Goal: Download file/media

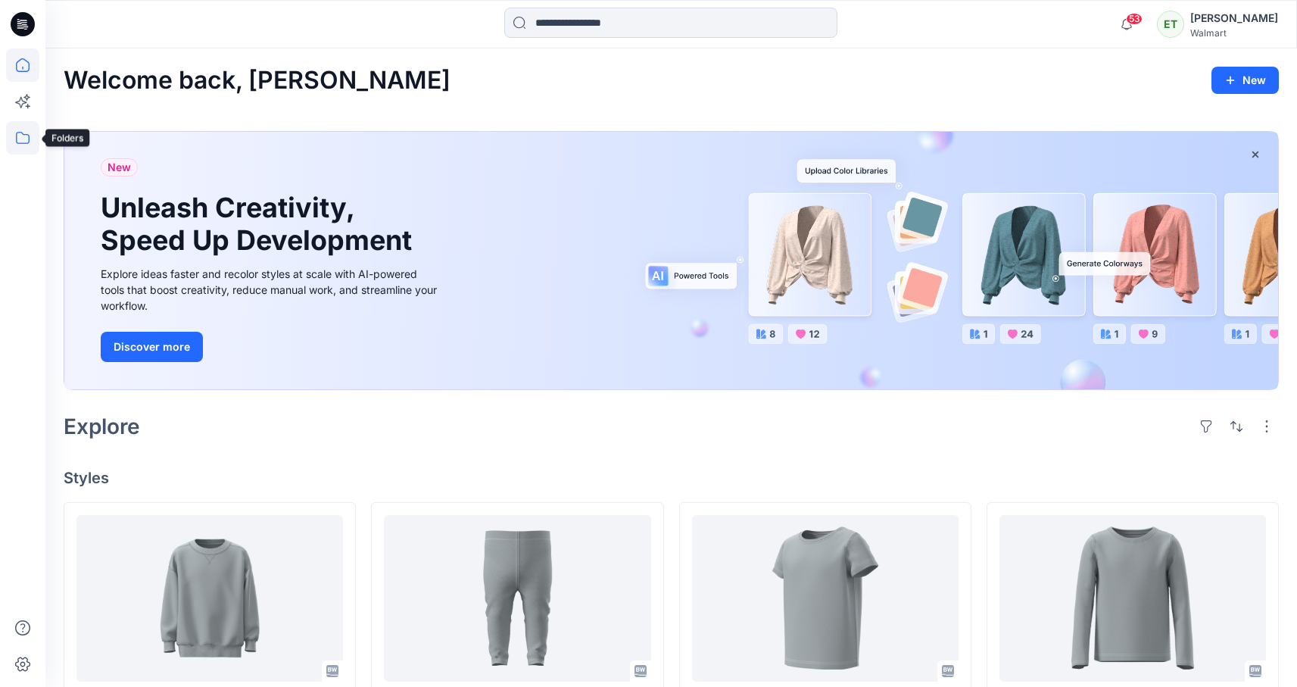
click at [23, 150] on icon at bounding box center [22, 137] width 33 height 33
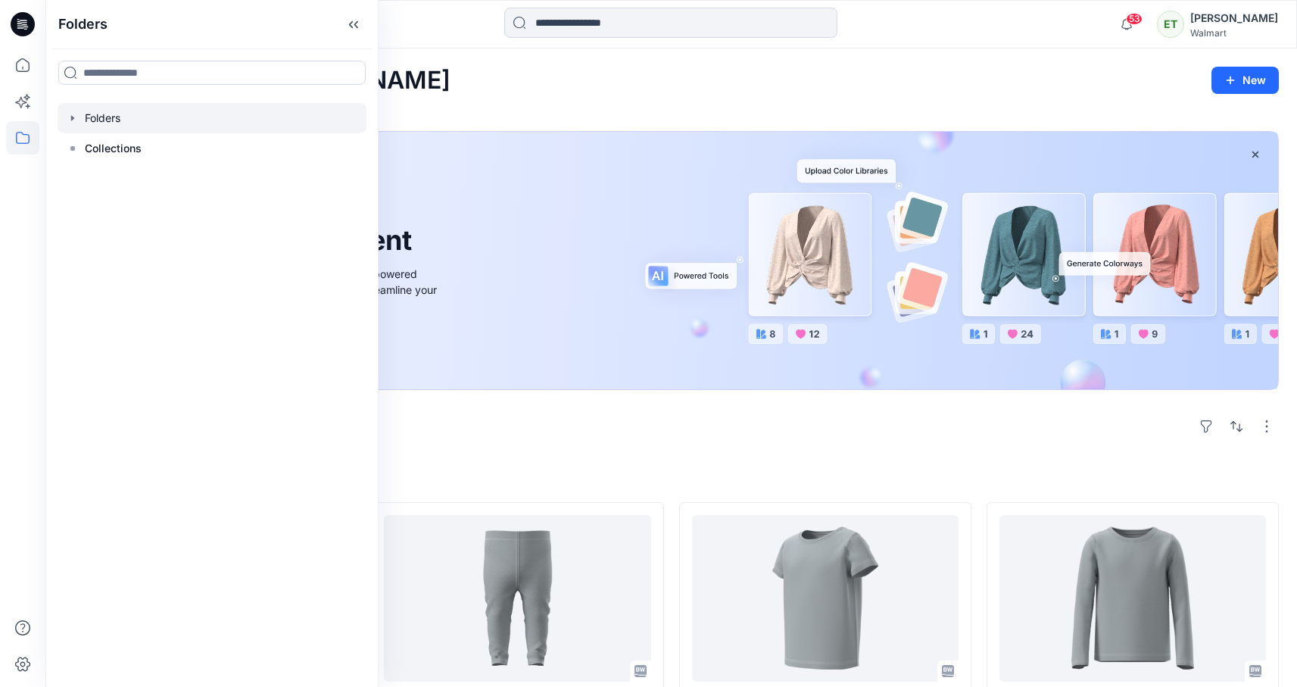
click at [114, 126] on div at bounding box center [212, 118] width 309 height 30
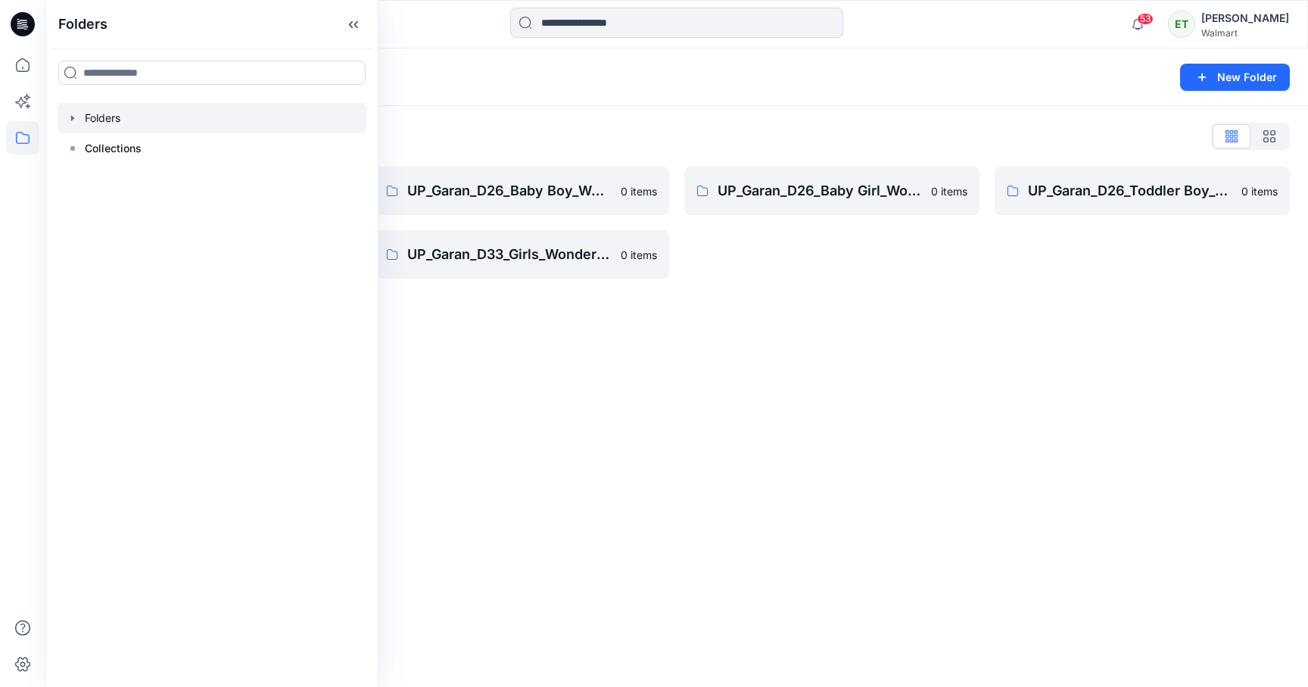
click at [750, 359] on div "Folders New Folder Folders List UP_Garan [PERSON_NAME] 0 items UP_Garan_D26_Tod…" at bounding box center [676, 367] width 1263 height 638
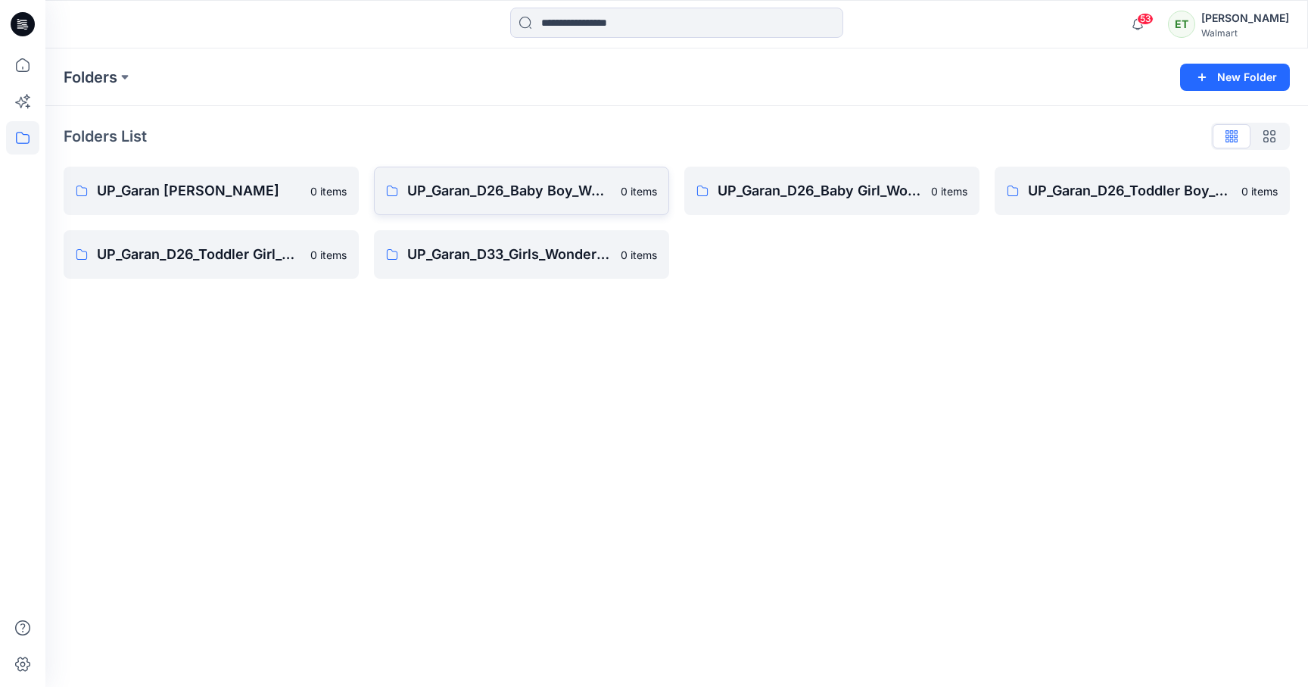
click at [555, 188] on p "UP_Garan_D26_Baby Boy_Wonder Nation" at bounding box center [509, 190] width 204 height 21
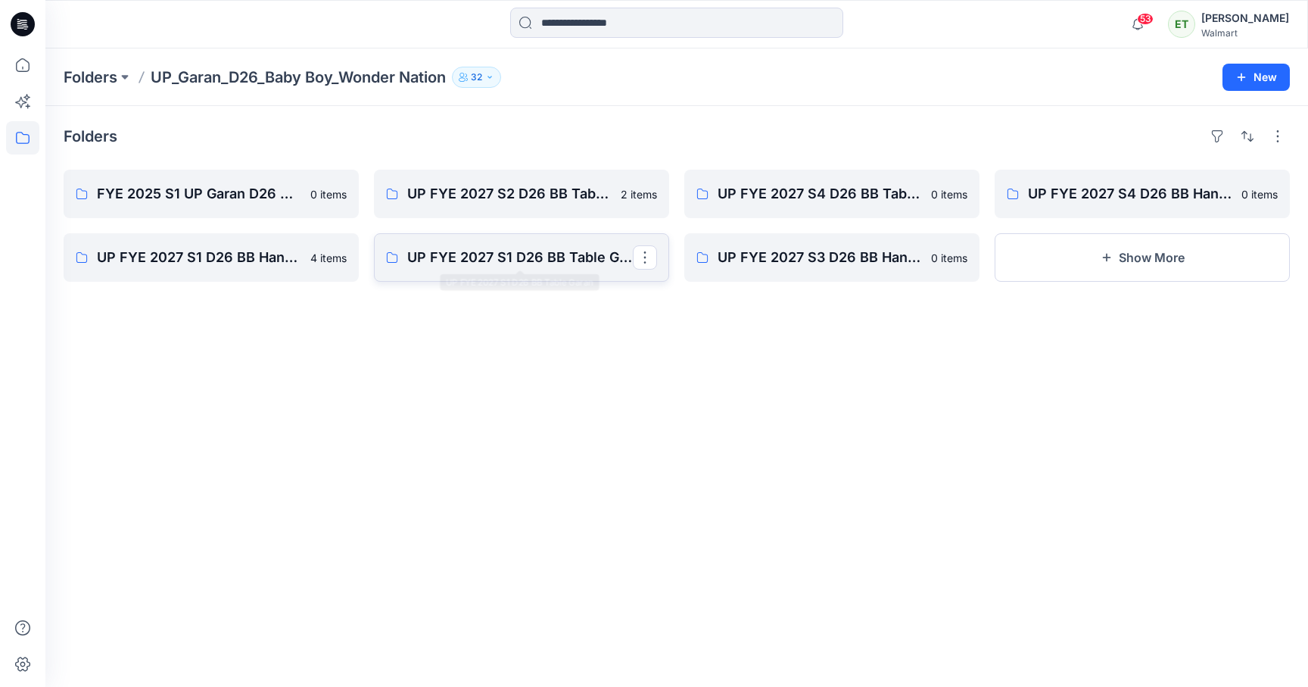
click at [566, 254] on p "UP FYE 2027 S1 D26 BB Table Garan" at bounding box center [520, 257] width 226 height 21
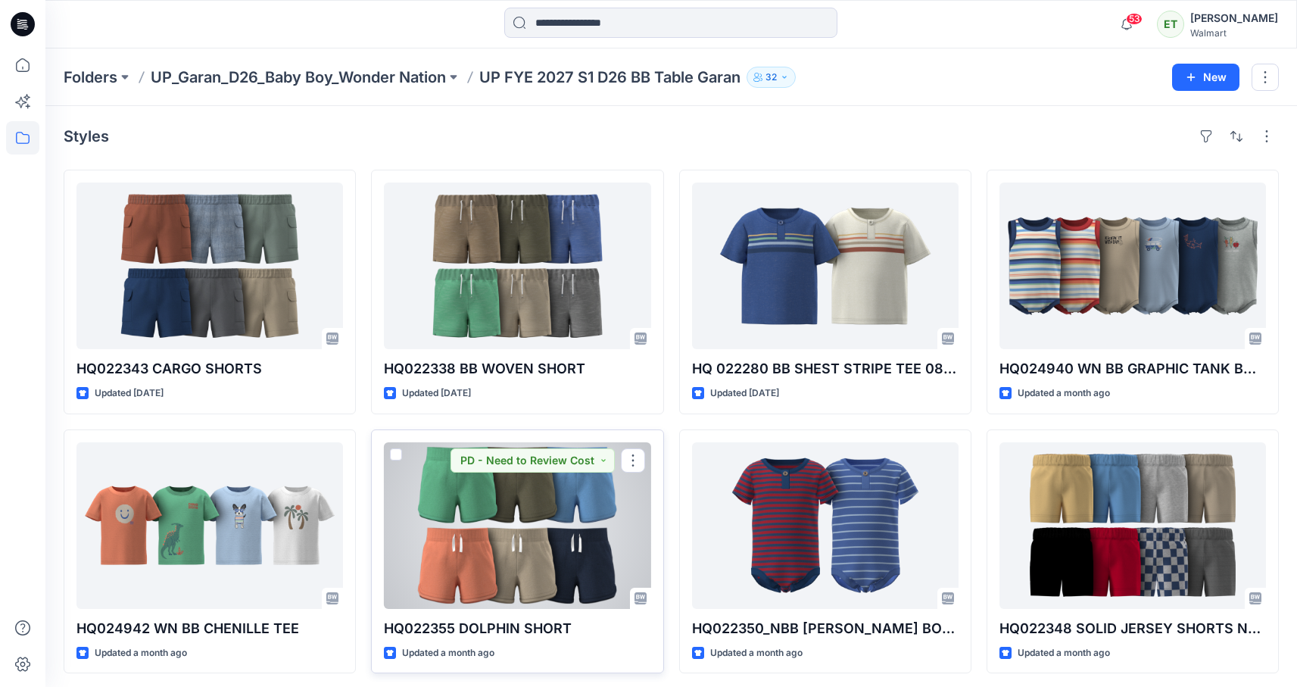
click at [586, 510] on div at bounding box center [517, 525] width 267 height 167
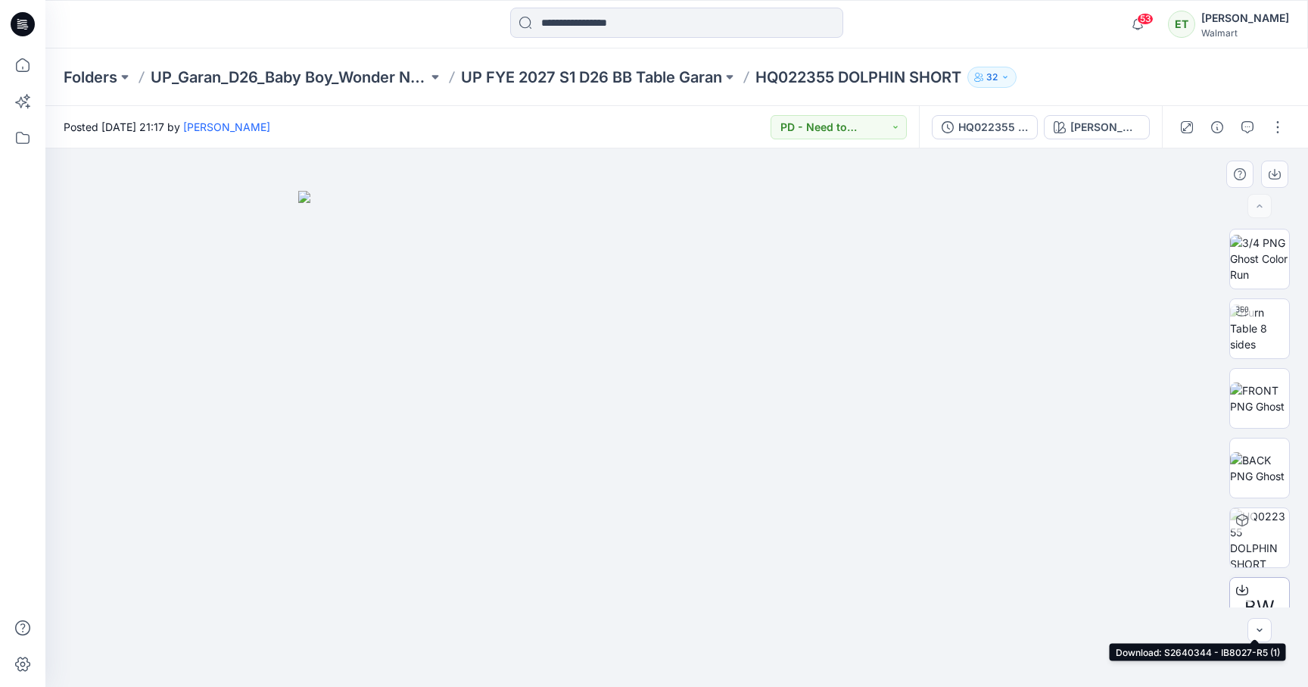
click at [1243, 588] on icon at bounding box center [1242, 590] width 12 height 8
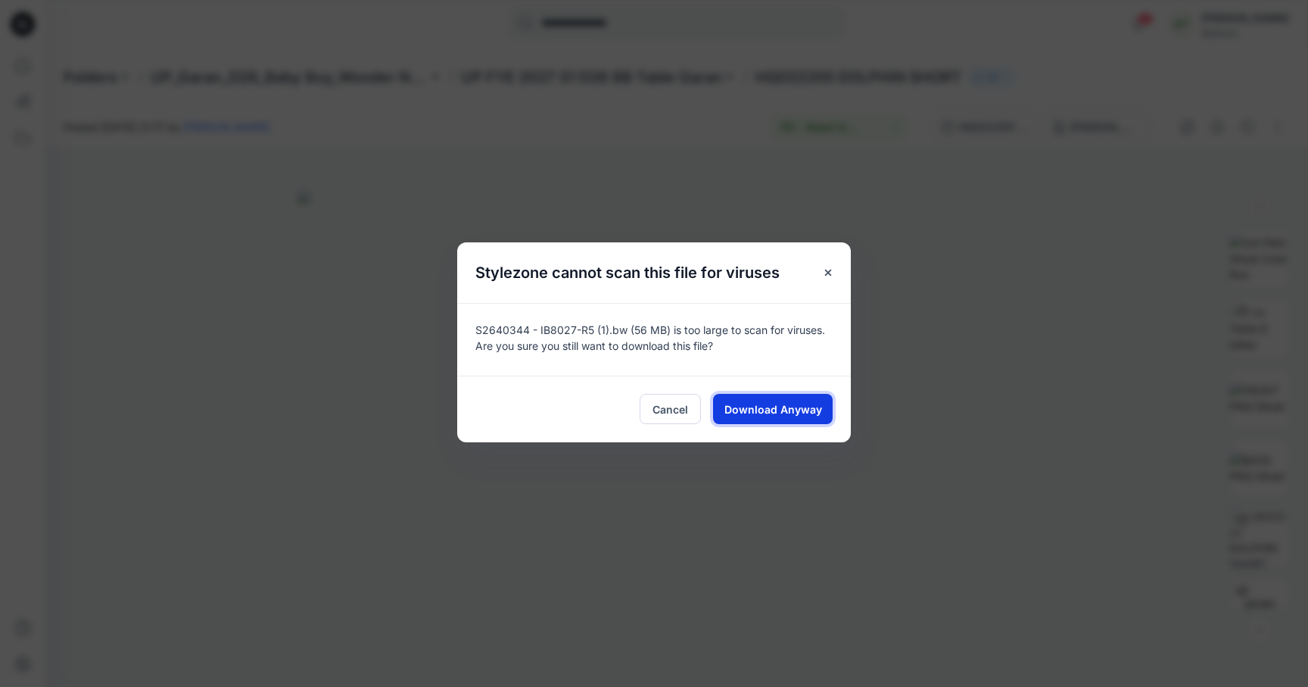
click at [793, 399] on button "Download Anyway" at bounding box center [773, 409] width 120 height 30
